Goal: Task Accomplishment & Management: Use online tool/utility

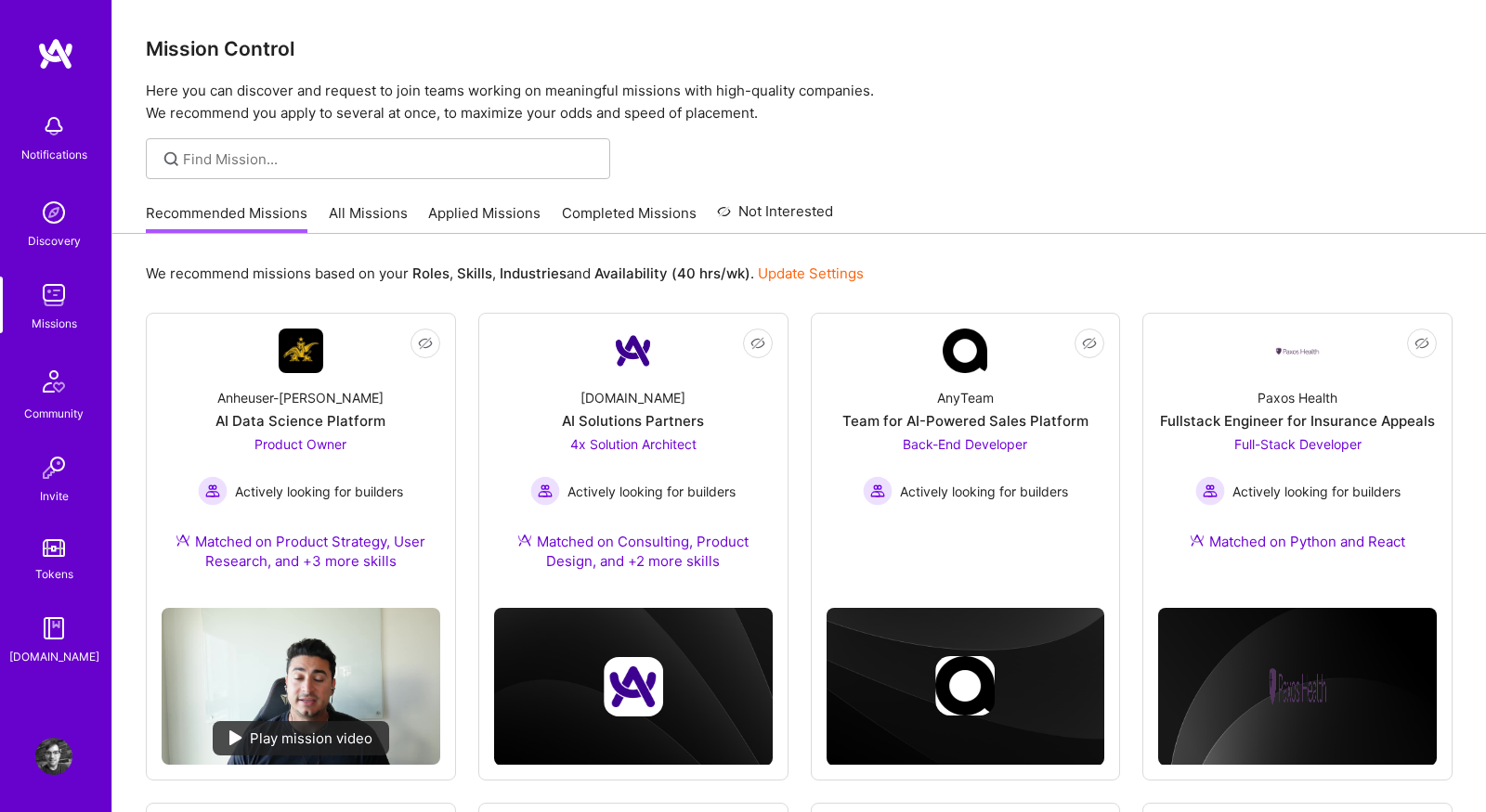
click at [361, 210] on link "All Missions" at bounding box center [368, 219] width 79 height 30
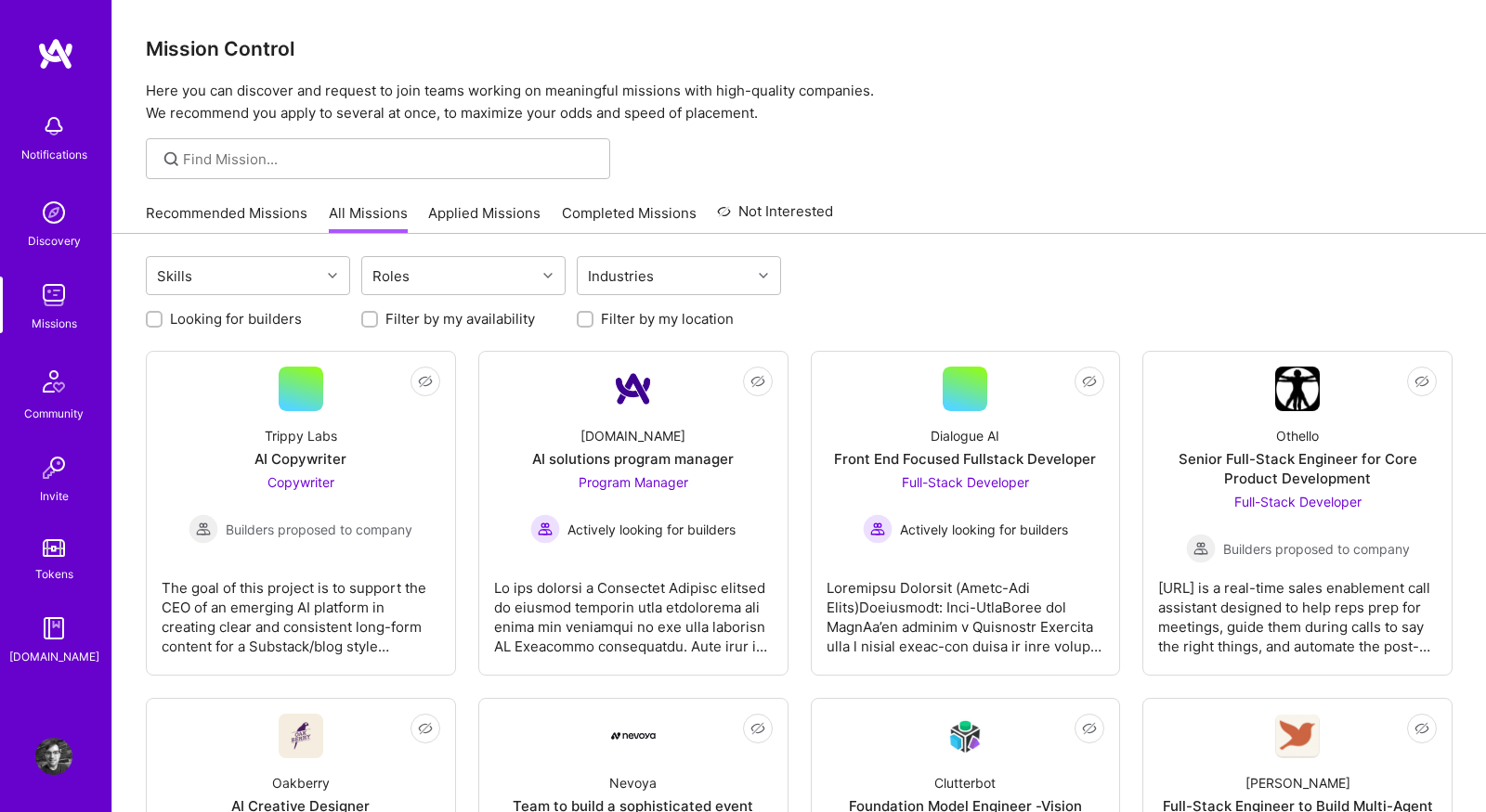
click at [242, 217] on link "Recommended Missions" at bounding box center [226, 219] width 162 height 30
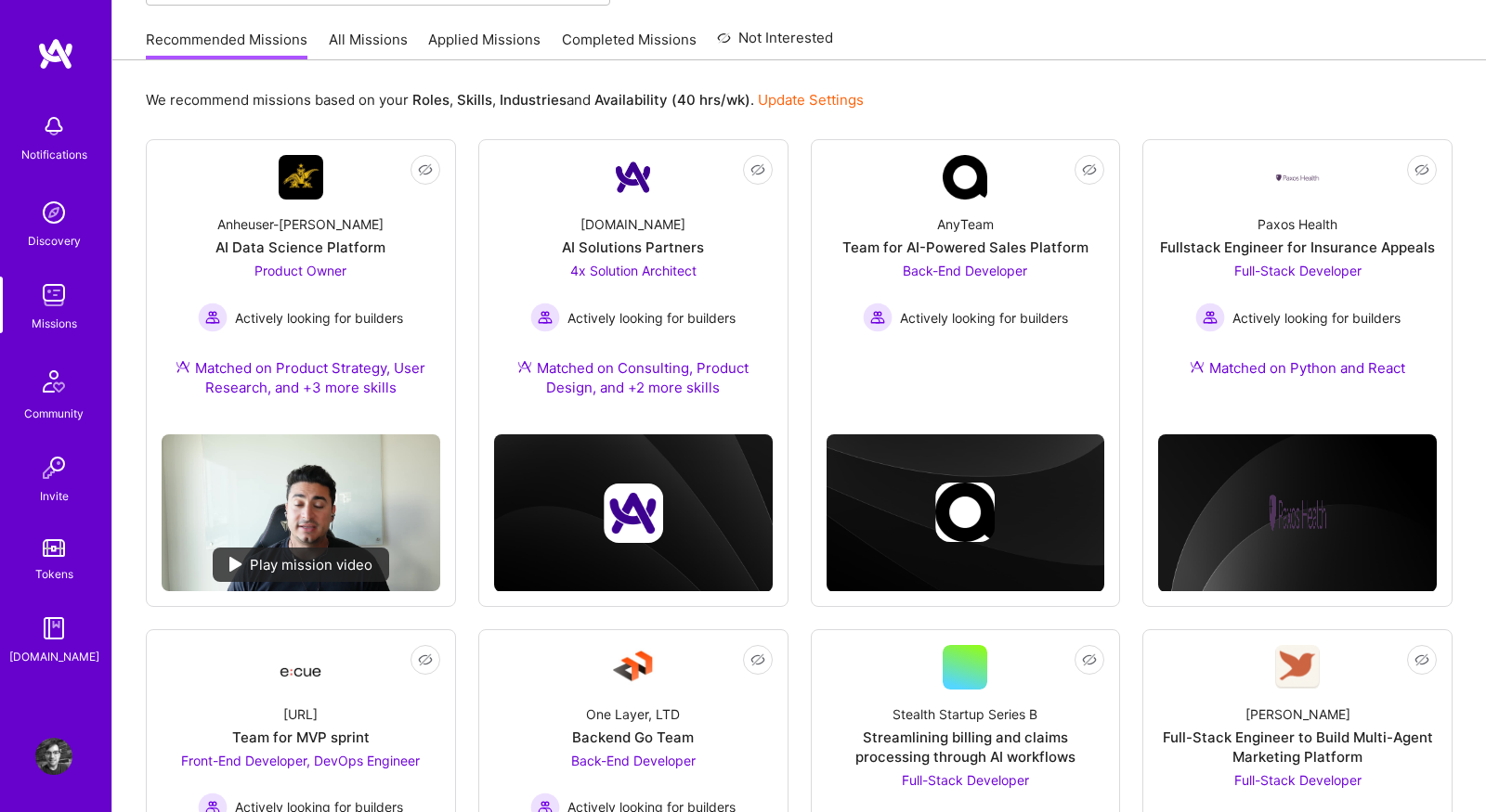
scroll to position [123, 0]
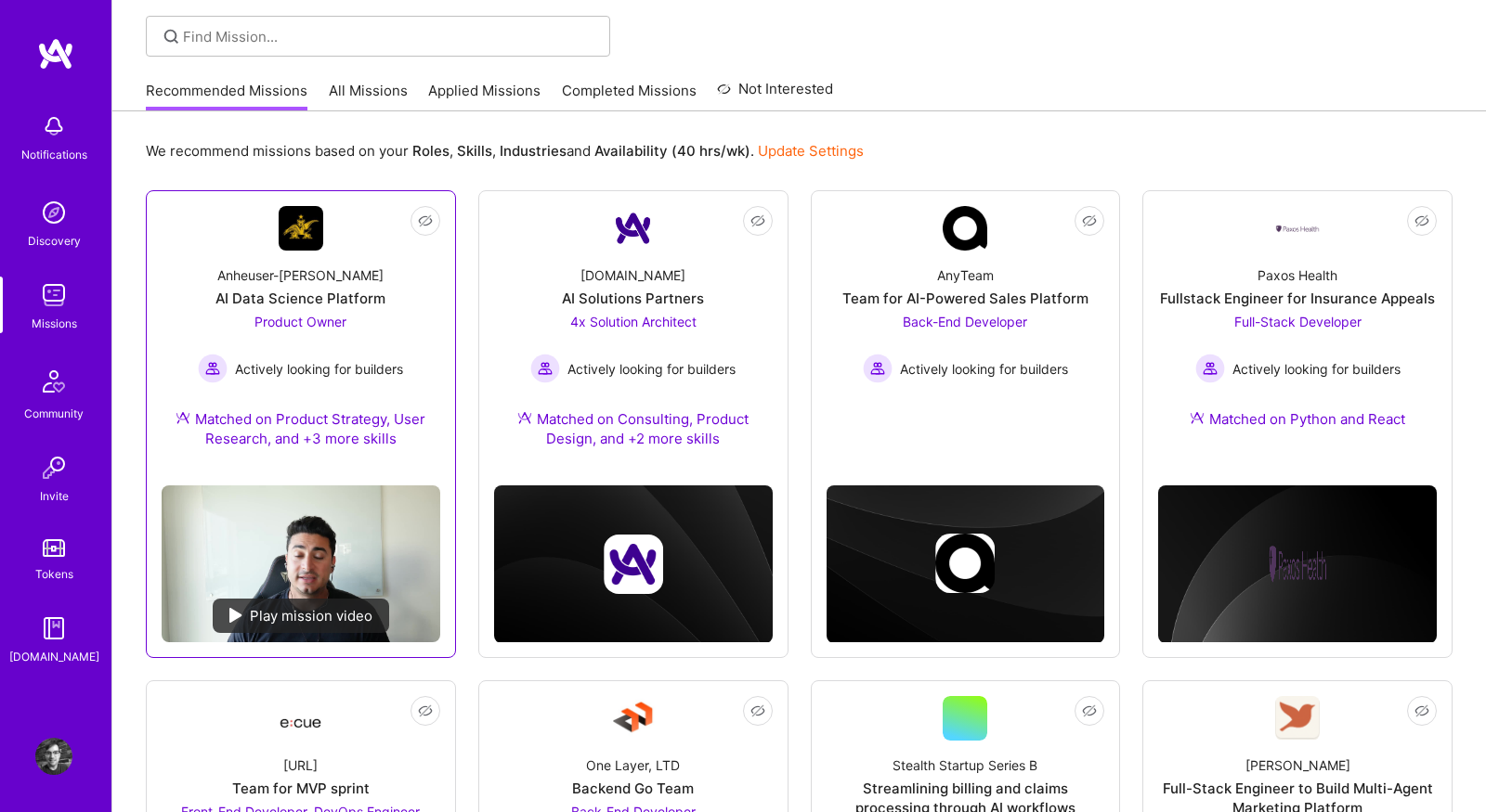
click at [438, 301] on div "Anheuser-Busch AI Data Science Platform Product Owner Actively looking for buil…" at bounding box center [301, 360] width 279 height 220
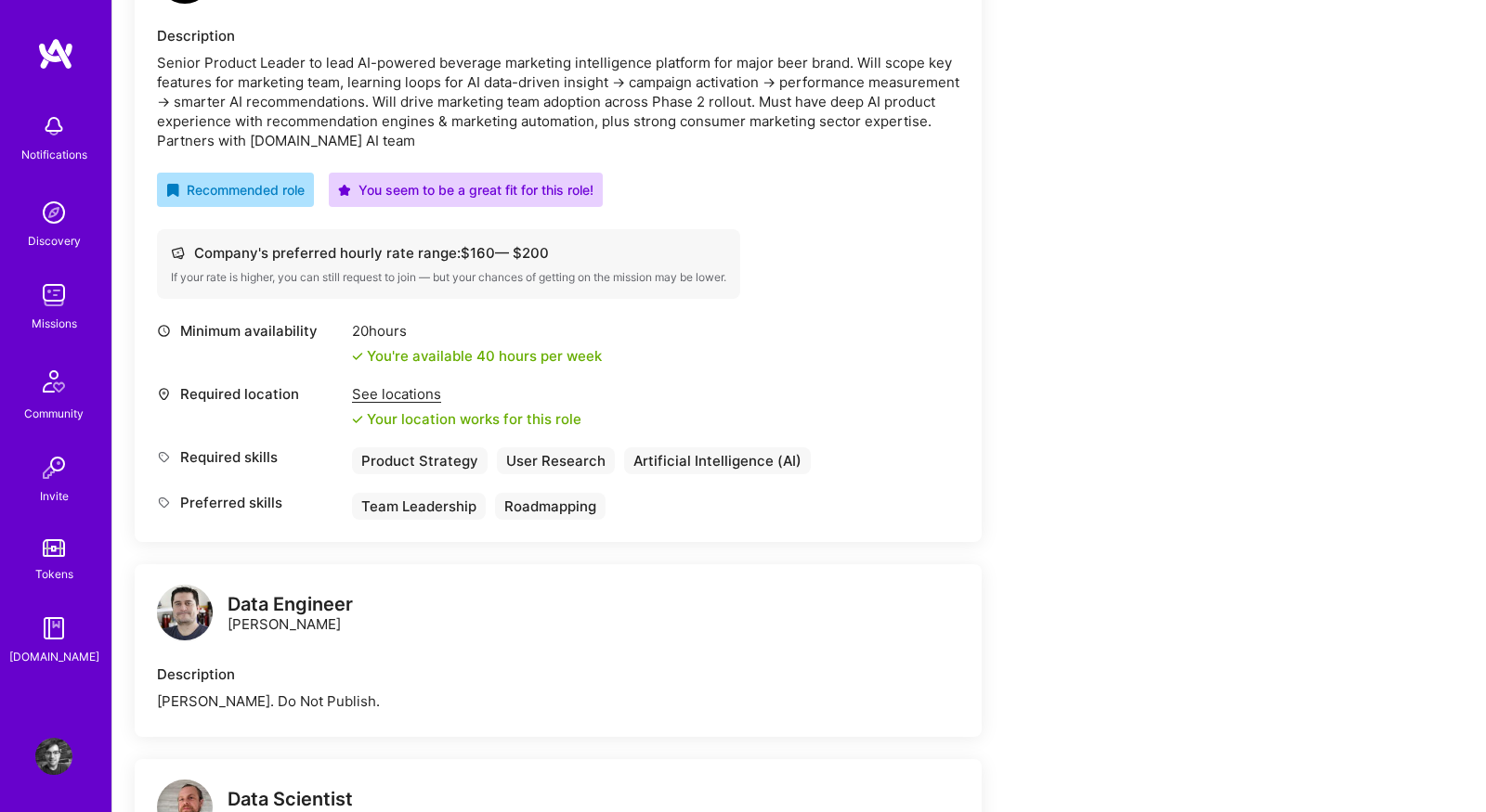
scroll to position [337, 0]
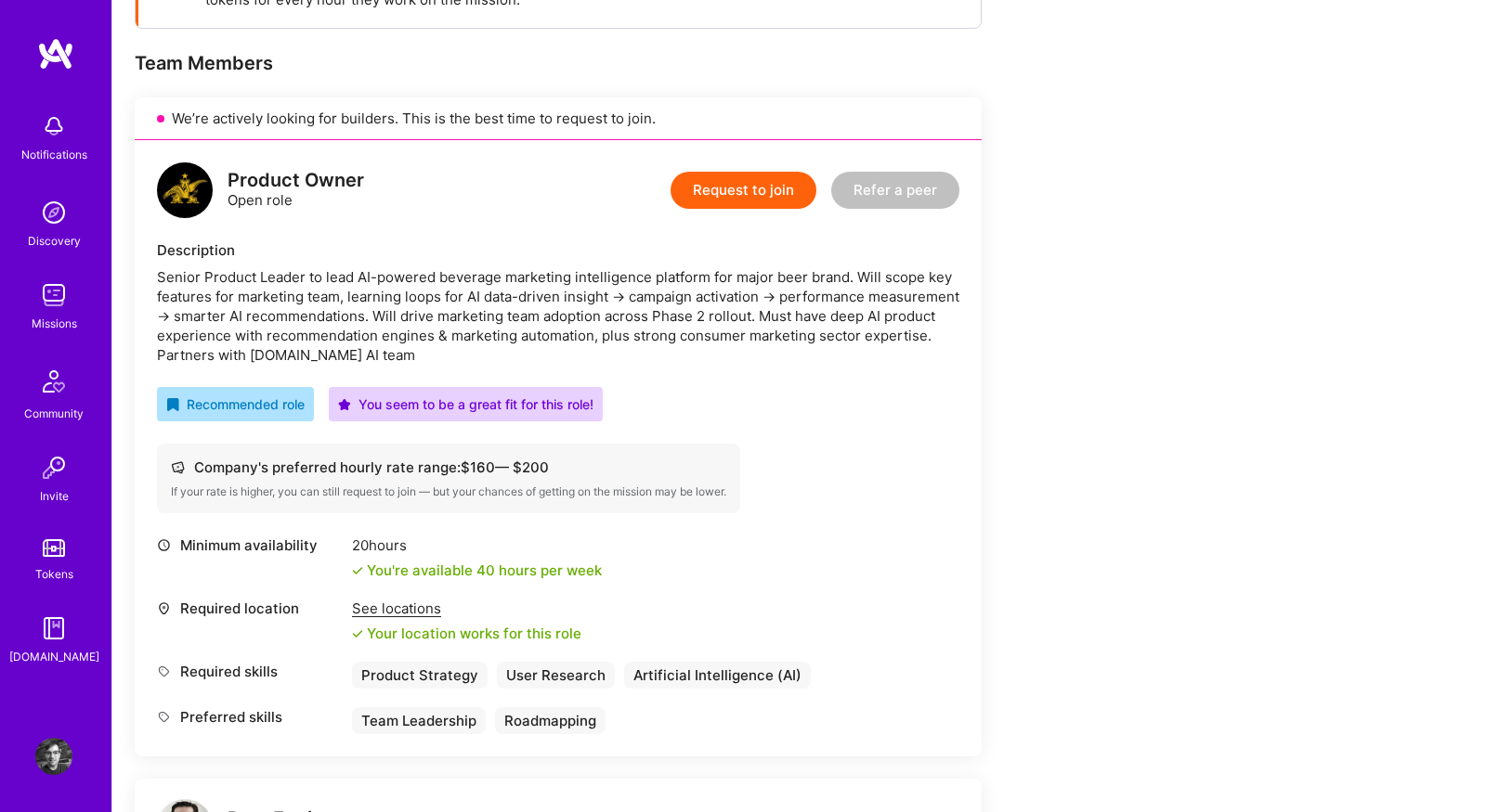
click at [51, 291] on img at bounding box center [53, 295] width 37 height 37
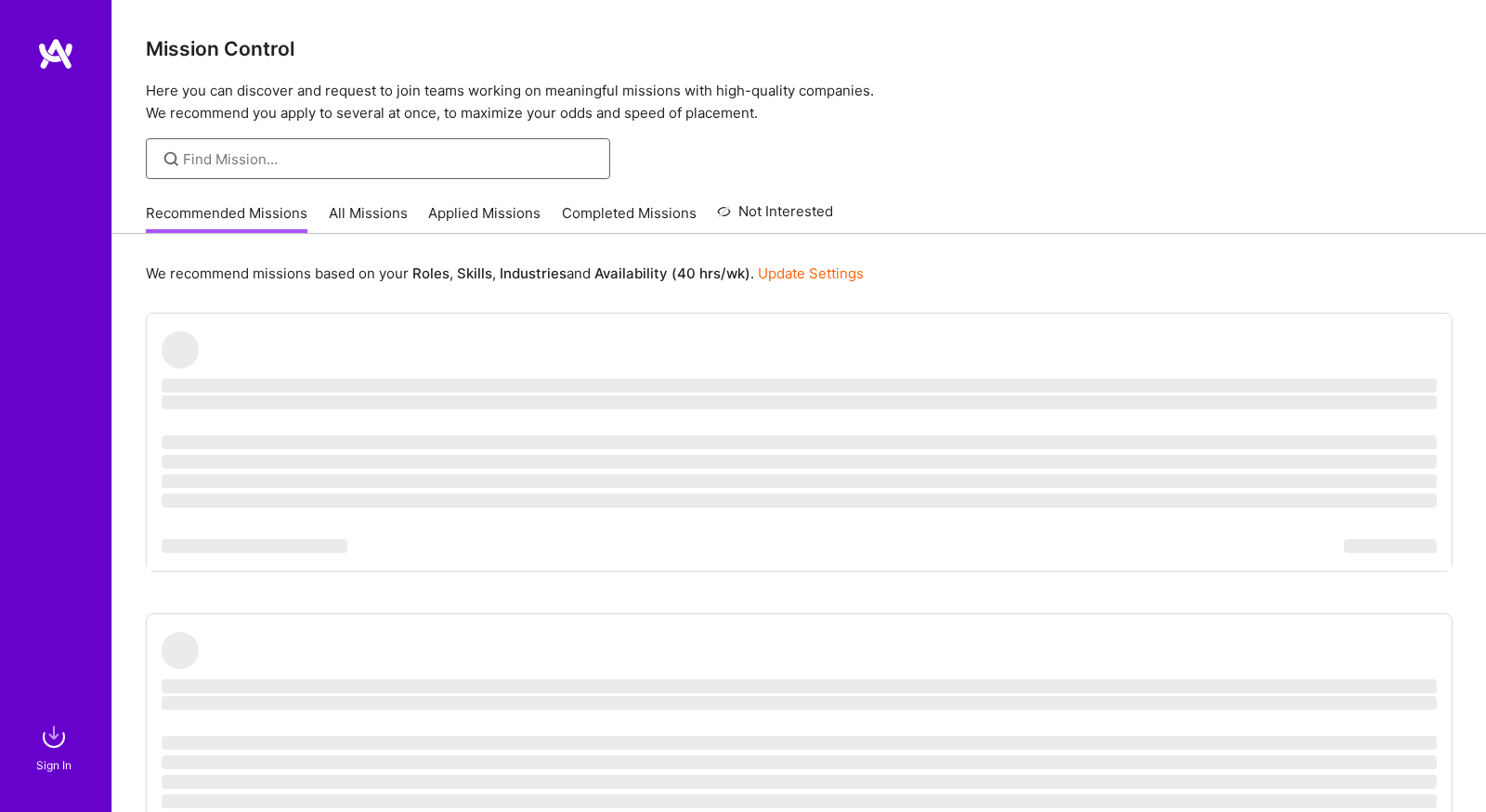
click at [218, 164] on input at bounding box center [389, 159] width 414 height 20
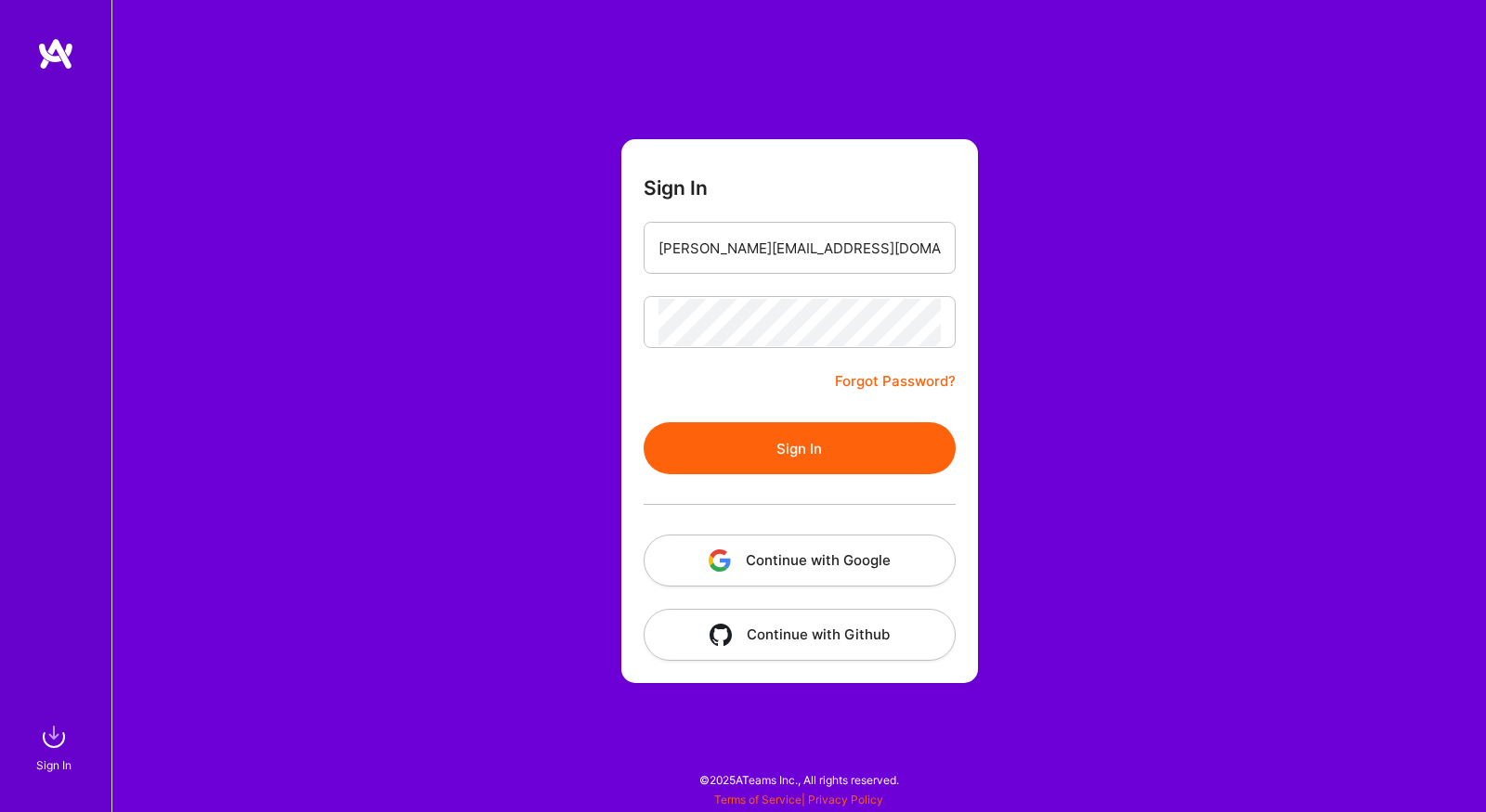
click at [701, 461] on button "Sign In" at bounding box center [800, 448] width 312 height 52
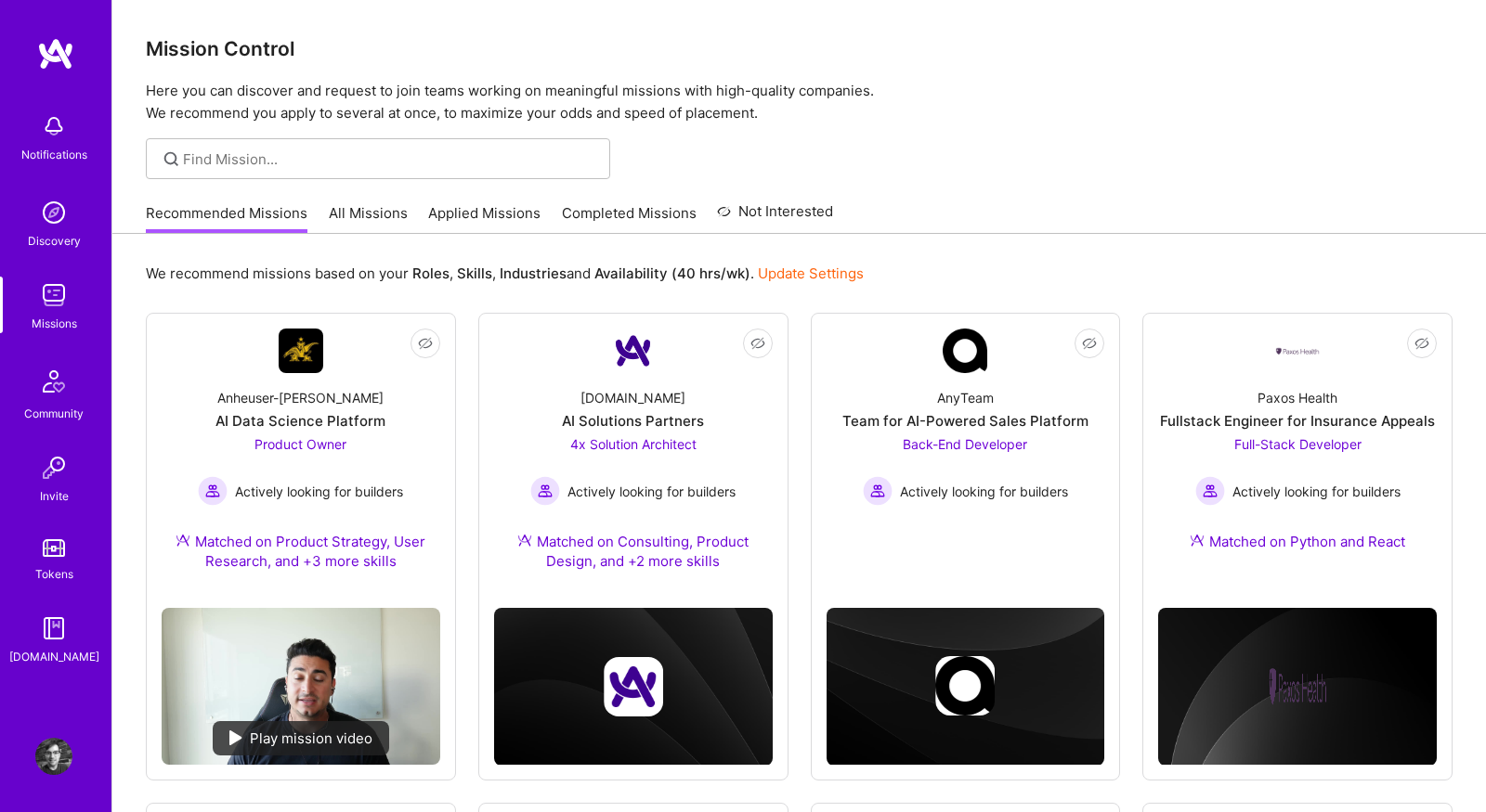
click at [371, 210] on link "All Missions" at bounding box center [368, 219] width 79 height 30
